Goal: Task Accomplishment & Management: Manage account settings

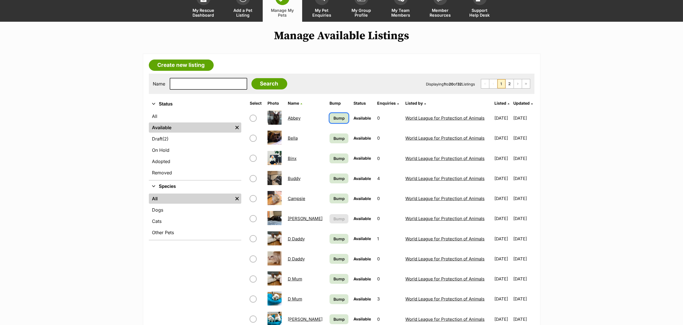
click at [334, 120] on span "Bump" at bounding box center [339, 118] width 11 height 6
click at [334, 179] on span "Bump" at bounding box center [339, 178] width 11 height 6
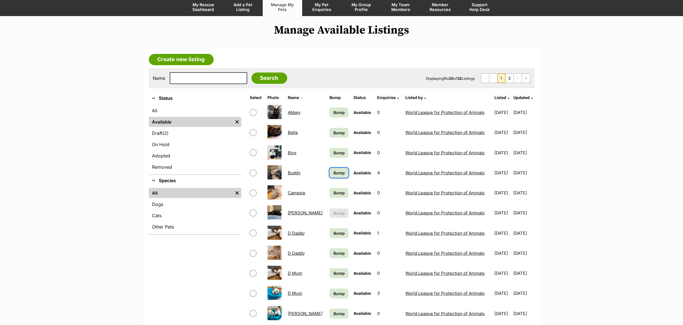
scroll to position [85, 0]
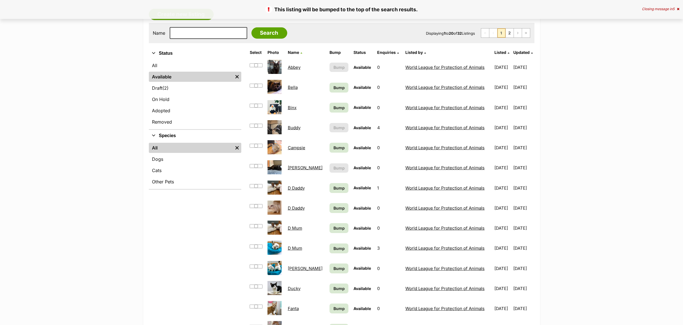
scroll to position [169, 0]
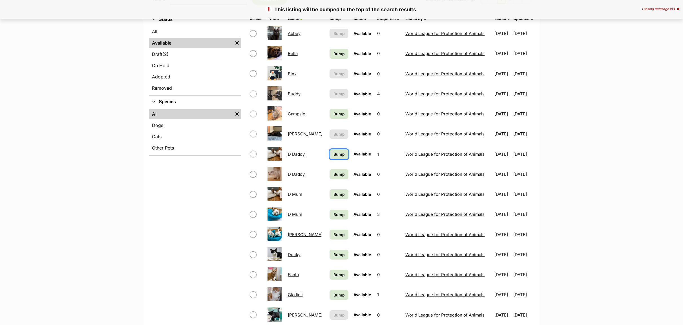
click at [334, 155] on span "Bump" at bounding box center [339, 154] width 11 height 6
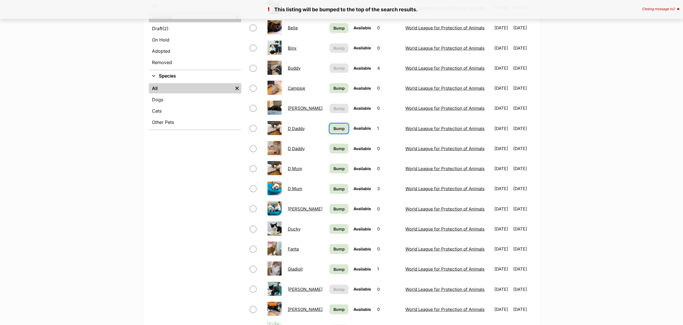
scroll to position [254, 0]
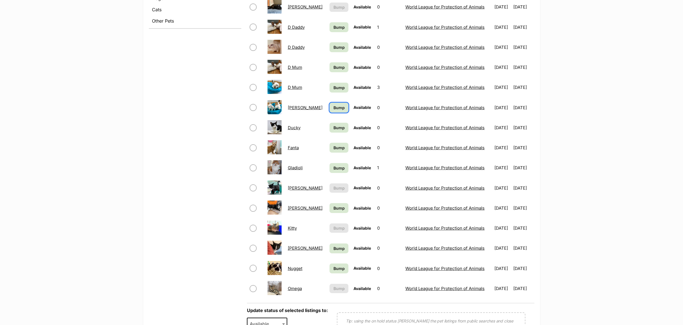
click at [334, 111] on span "Bump" at bounding box center [339, 108] width 11 height 6
click at [334, 91] on span "Bump" at bounding box center [339, 88] width 11 height 6
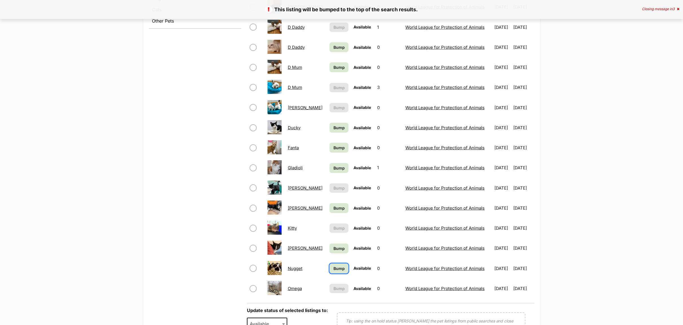
click at [334, 270] on span "Bump" at bounding box center [339, 268] width 11 height 6
click at [334, 211] on span "Bump" at bounding box center [339, 208] width 11 height 6
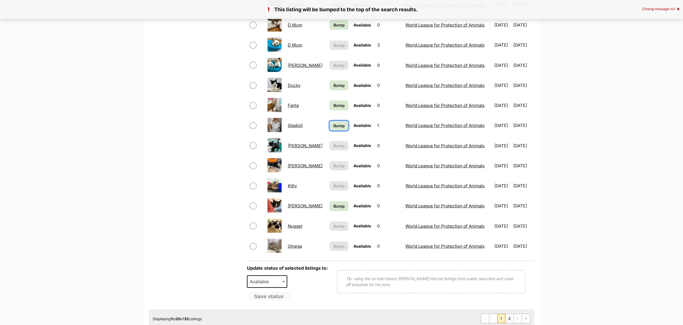
click at [334, 127] on span "Bump" at bounding box center [339, 126] width 11 height 6
drag, startPoint x: 320, startPoint y: 127, endPoint x: 323, endPoint y: 116, distance: 11.0
click at [334, 126] on span "Bump" at bounding box center [339, 126] width 11 height 6
click at [334, 108] on span "Bump" at bounding box center [339, 105] width 11 height 6
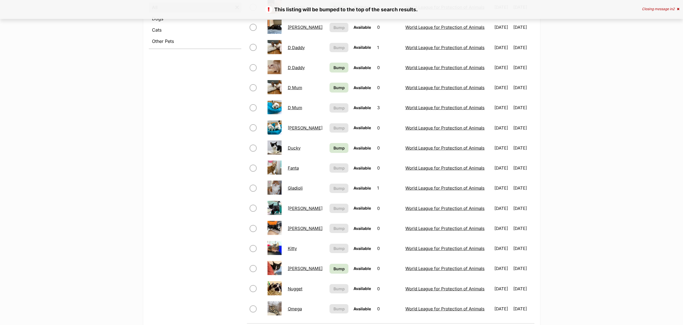
scroll to position [254, 0]
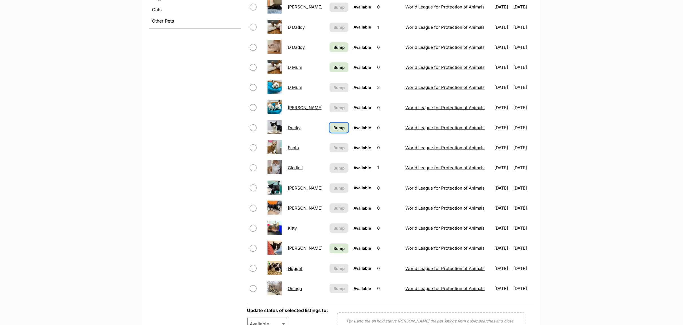
click at [330, 125] on link "Bump" at bounding box center [339, 128] width 19 height 10
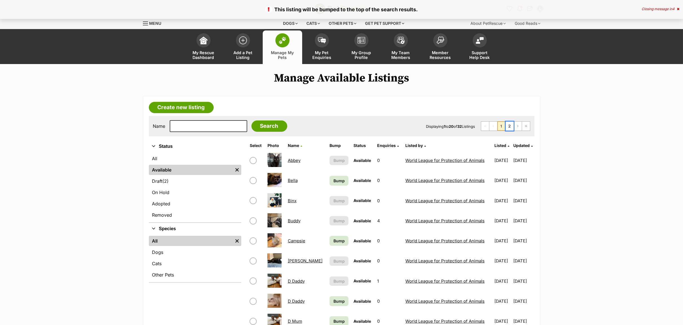
click at [508, 125] on link "2" at bounding box center [510, 126] width 8 height 9
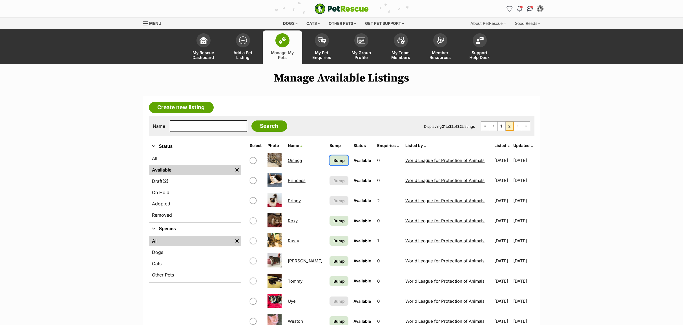
click at [334, 158] on span "Bump" at bounding box center [339, 160] width 11 height 6
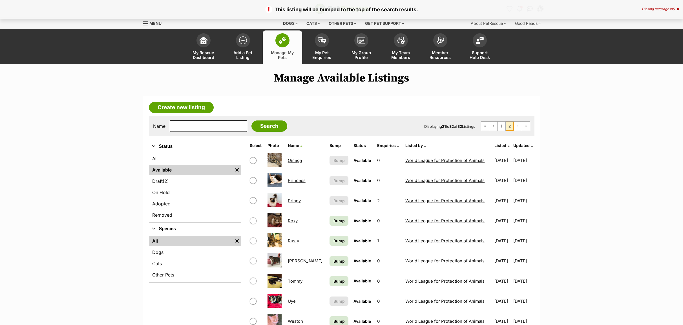
click at [334, 241] on span "Bump" at bounding box center [339, 241] width 11 height 6
click at [330, 237] on link "Bump" at bounding box center [339, 241] width 19 height 10
click at [334, 263] on span "Bump" at bounding box center [339, 261] width 11 height 6
click at [334, 262] on span "Bump" at bounding box center [339, 261] width 11 height 6
click at [334, 281] on span "Bump" at bounding box center [339, 281] width 11 height 6
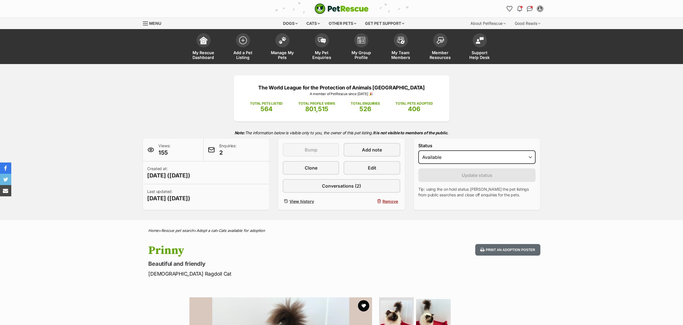
select select "on_hold"
click at [418, 151] on select "Draft - not available as listing has enquires Available On hold Adopted" at bounding box center [477, 157] width 118 height 14
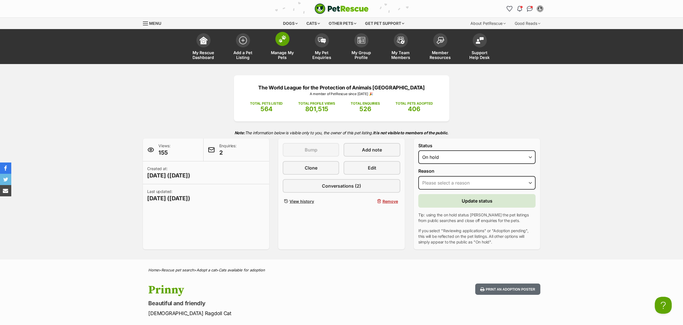
click at [284, 53] on span "Manage My Pets" at bounding box center [282, 55] width 25 height 10
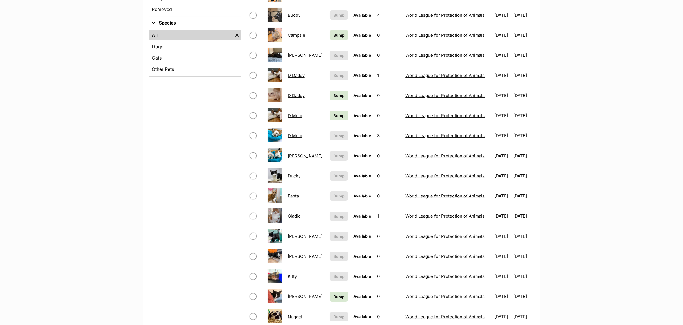
scroll to position [85, 0]
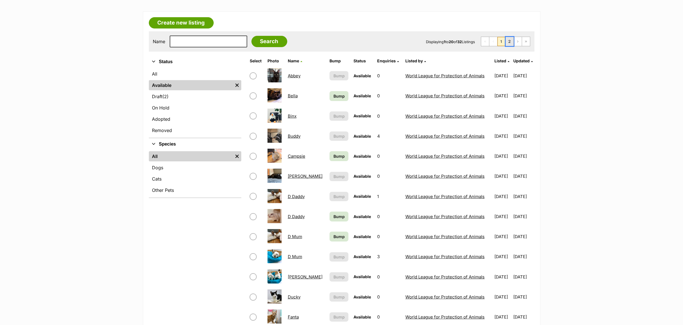
drag, startPoint x: 508, startPoint y: 43, endPoint x: 509, endPoint y: 47, distance: 3.6
click at [508, 43] on link "2" at bounding box center [510, 41] width 8 height 9
